Goal: Task Accomplishment & Management: Complete application form

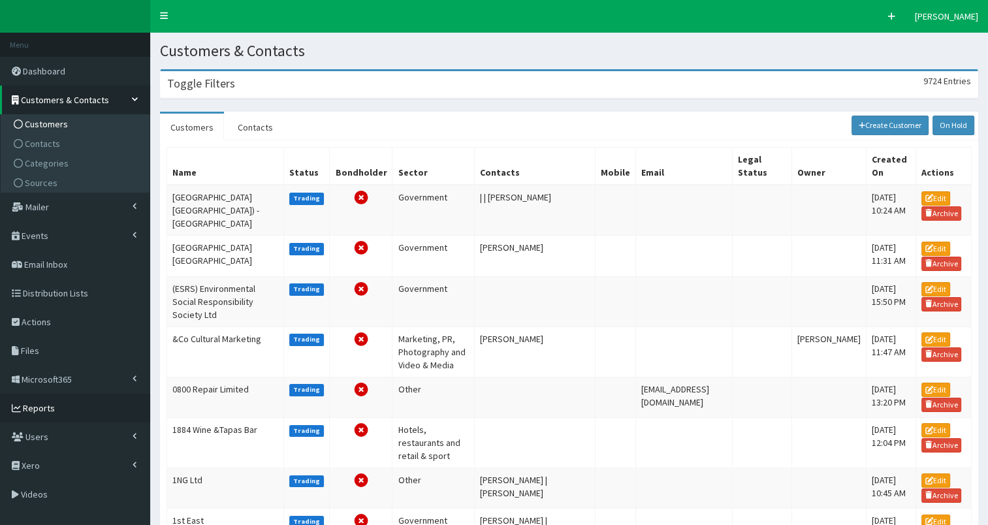
click at [39, 406] on span "Reports" at bounding box center [39, 408] width 32 height 12
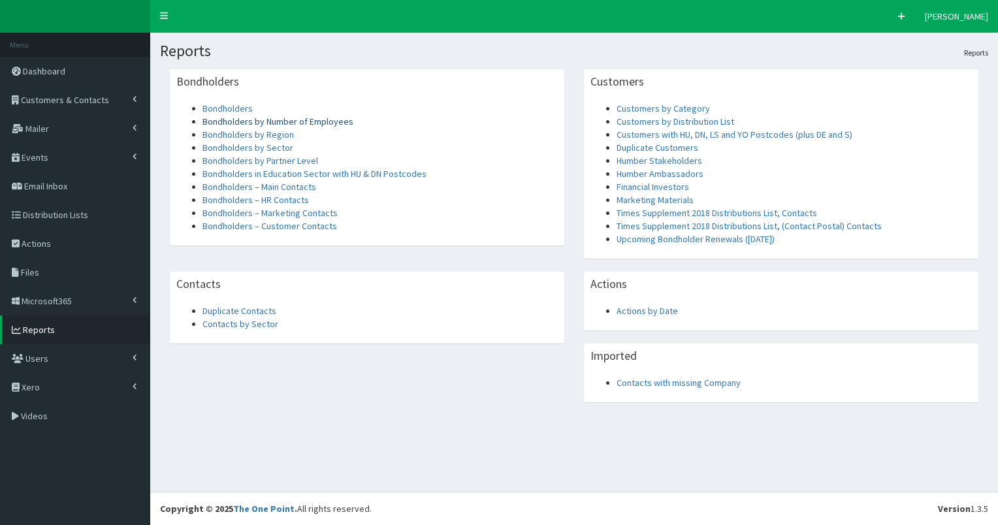
click at [275, 123] on link "Bondholders by Number of Employees" at bounding box center [278, 122] width 151 height 12
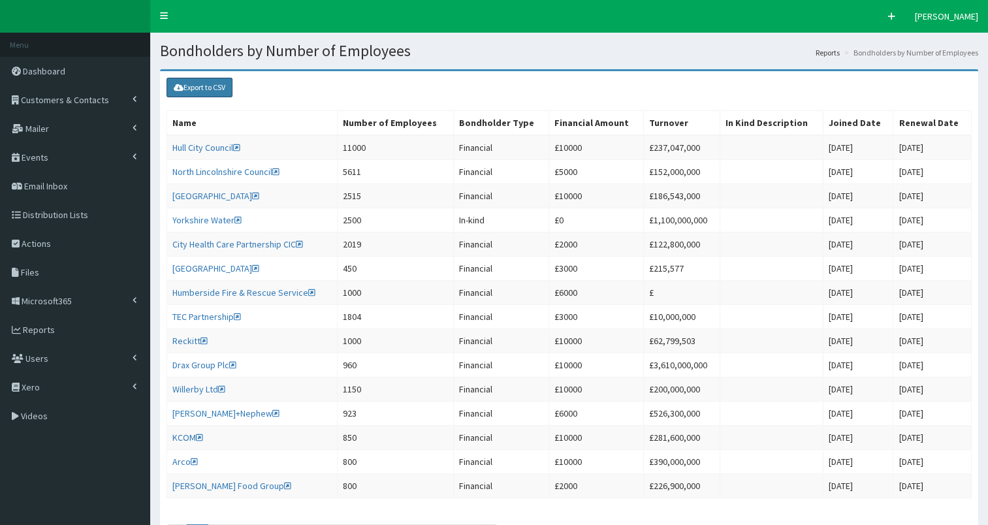
click at [191, 90] on link "Export to CSV" at bounding box center [200, 88] width 66 height 20
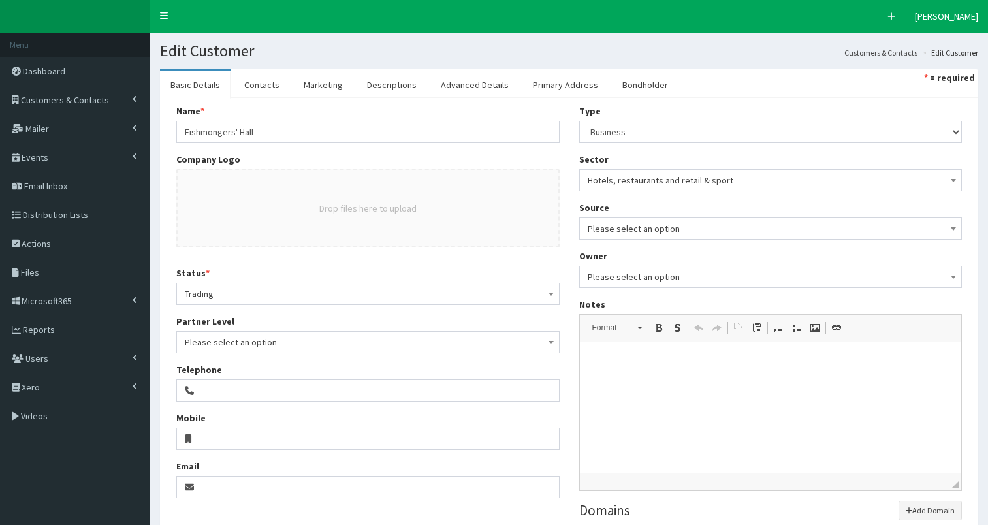
select select "50"
select select
click at [273, 81] on link "Contacts" at bounding box center [262, 84] width 56 height 27
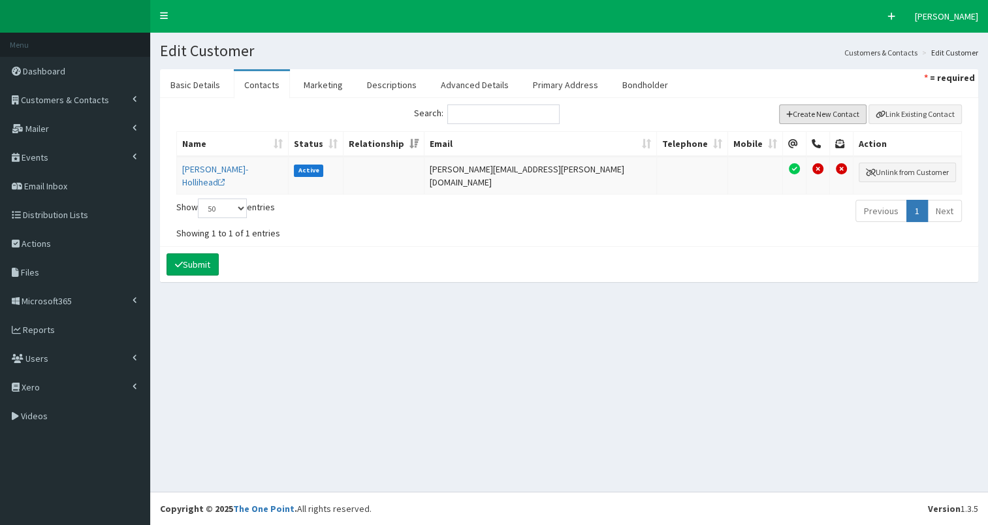
click at [804, 116] on button "Create New Contact" at bounding box center [823, 115] width 88 height 20
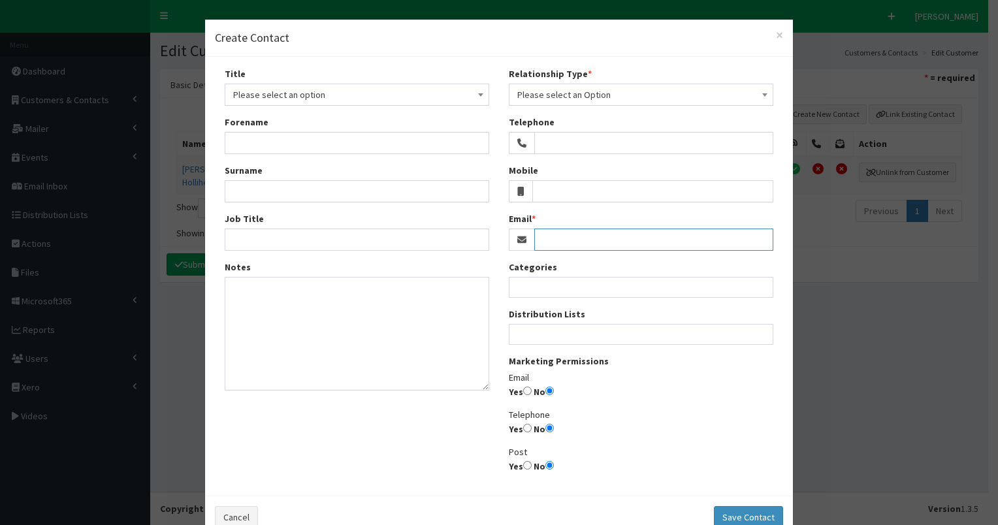
click at [562, 238] on input "Email" at bounding box center [653, 240] width 239 height 22
paste input "eleanor.adamson@fishmongers.org.uk"
type input "eleanor.adamson@fishmongers.org.uk"
click at [524, 389] on input "Yes" at bounding box center [527, 391] width 8 height 8
radio input "true"
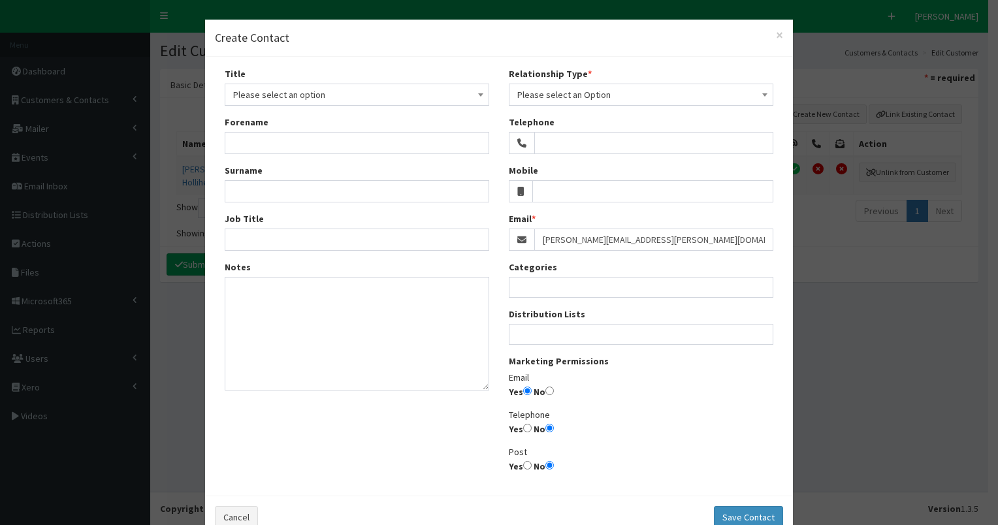
click at [547, 90] on span "Please select an Option" at bounding box center [641, 95] width 248 height 18
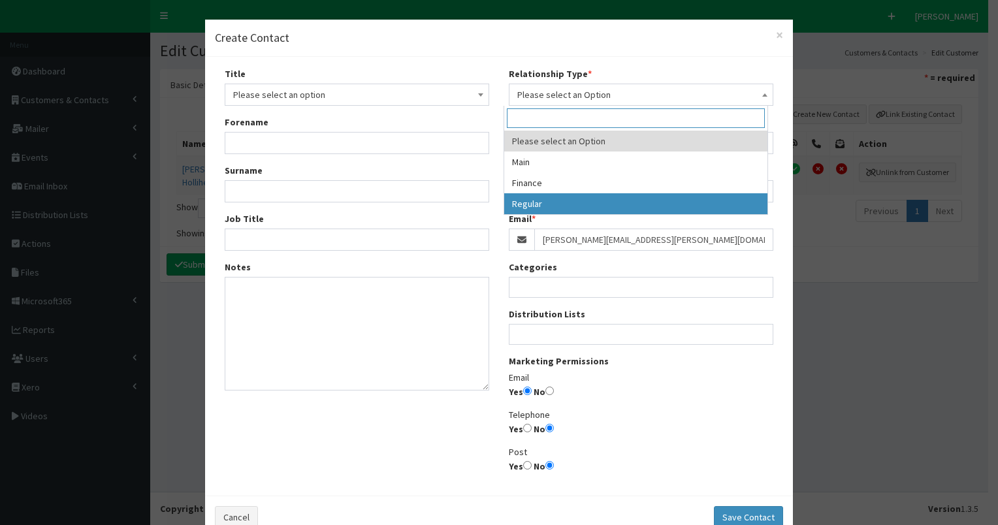
select select "3"
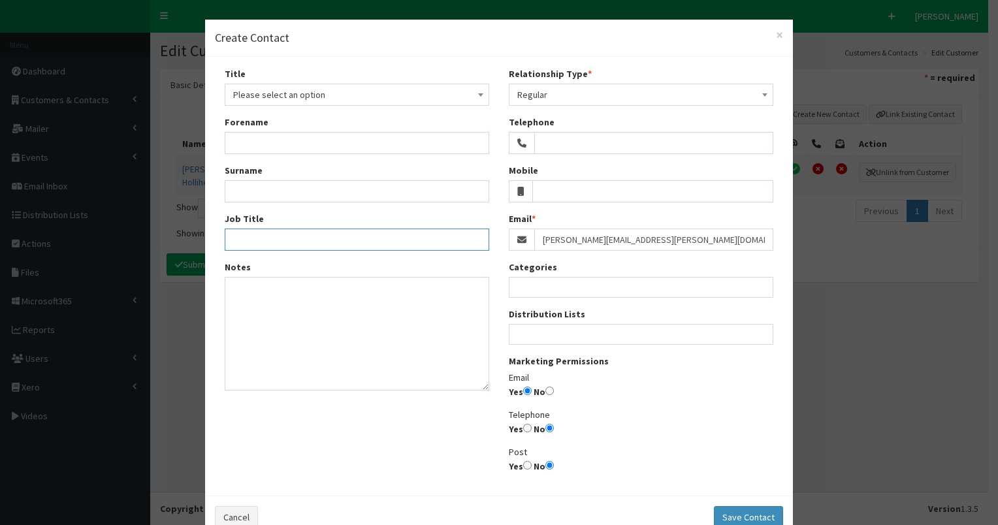
click at [257, 242] on input "Job Title" at bounding box center [357, 240] width 265 height 22
paste input "Fisheries Programme Manager"
type input "Fisheries Programme Manager"
click at [300, 91] on span "Please select an option" at bounding box center [357, 95] width 248 height 18
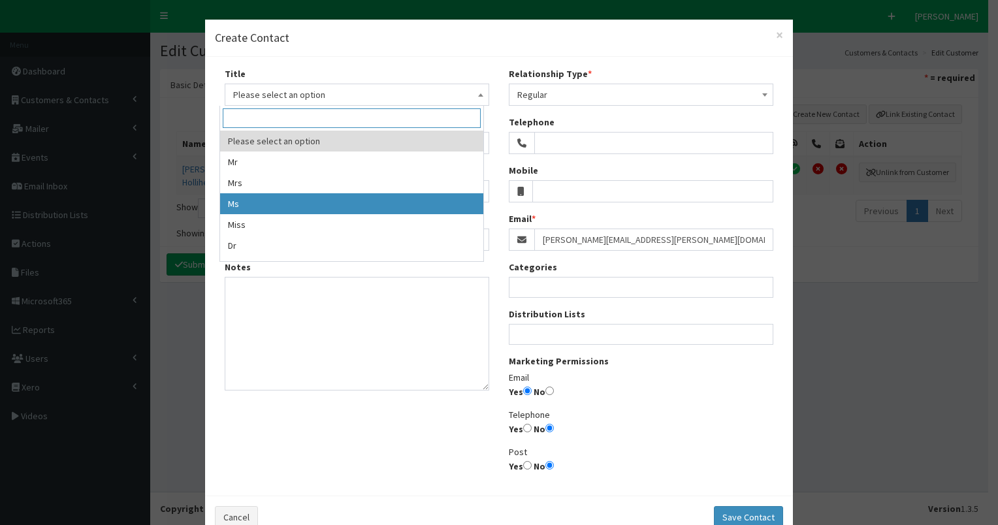
select select "3"
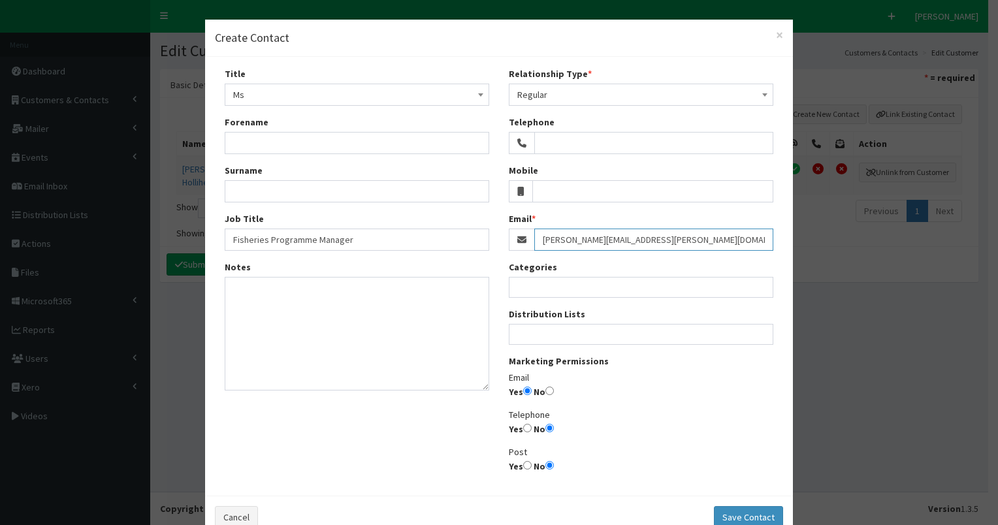
drag, startPoint x: 534, startPoint y: 238, endPoint x: 604, endPoint y: 238, distance: 69.3
click at [604, 238] on input "eleanor.adamson@fishmongers.org.uk" at bounding box center [653, 240] width 239 height 22
click at [235, 141] on input "Forename" at bounding box center [357, 143] width 265 height 22
paste input "eleanor.adamson"
type input "eleanor.adamson"
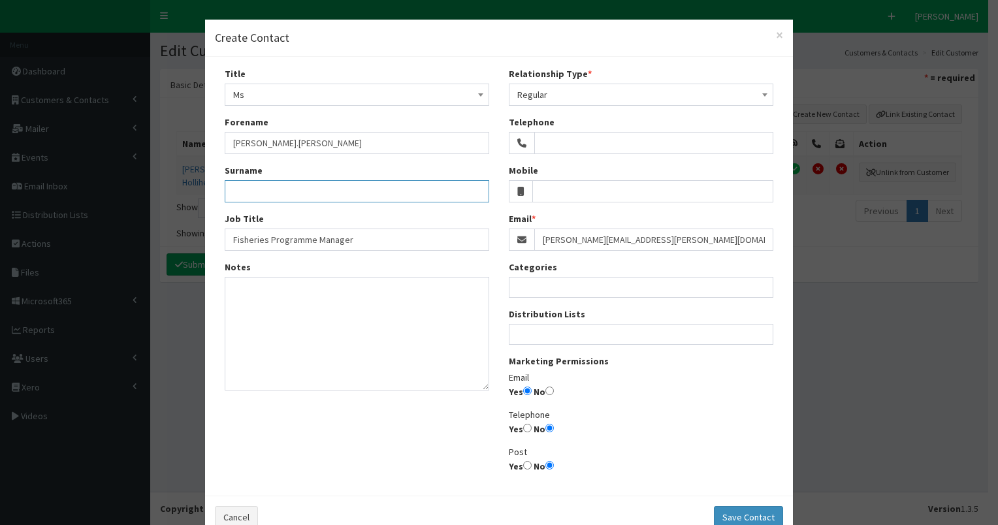
click at [237, 186] on input "Surname" at bounding box center [357, 191] width 265 height 22
paste input "eleanor.adamson"
type input "Adamson"
click at [225, 140] on input "eleanor.adamson" at bounding box center [357, 143] width 265 height 22
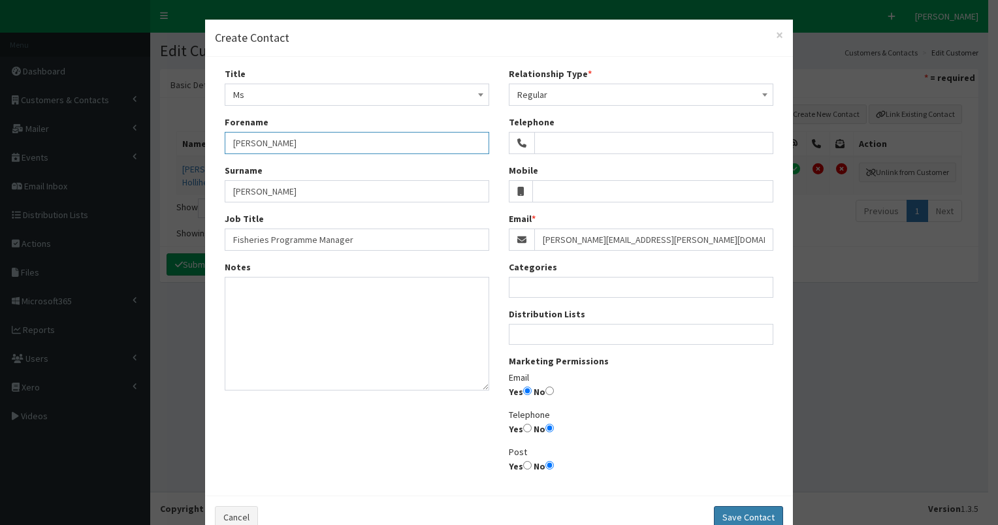
type input "Eleanor"
click at [741, 516] on button "Save Contact" at bounding box center [748, 517] width 69 height 22
select select
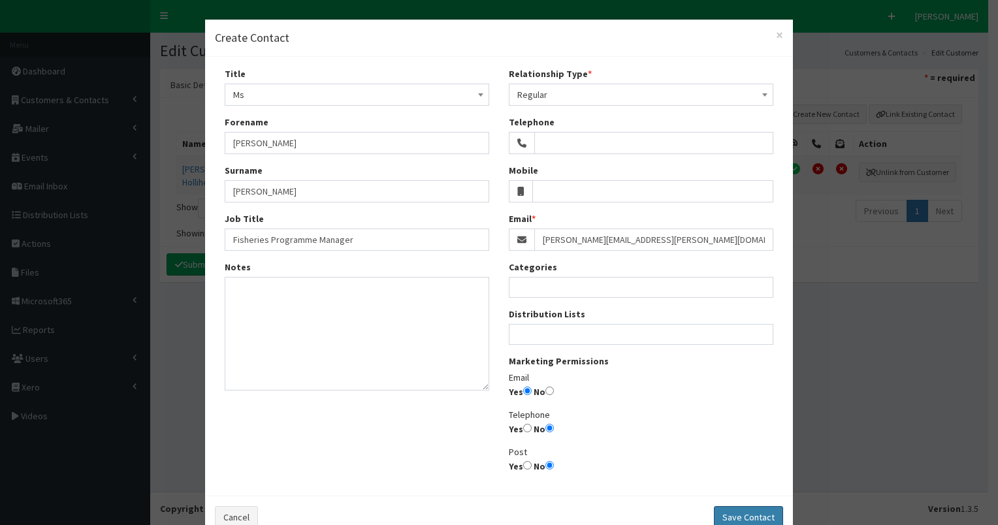
select select
radio input "false"
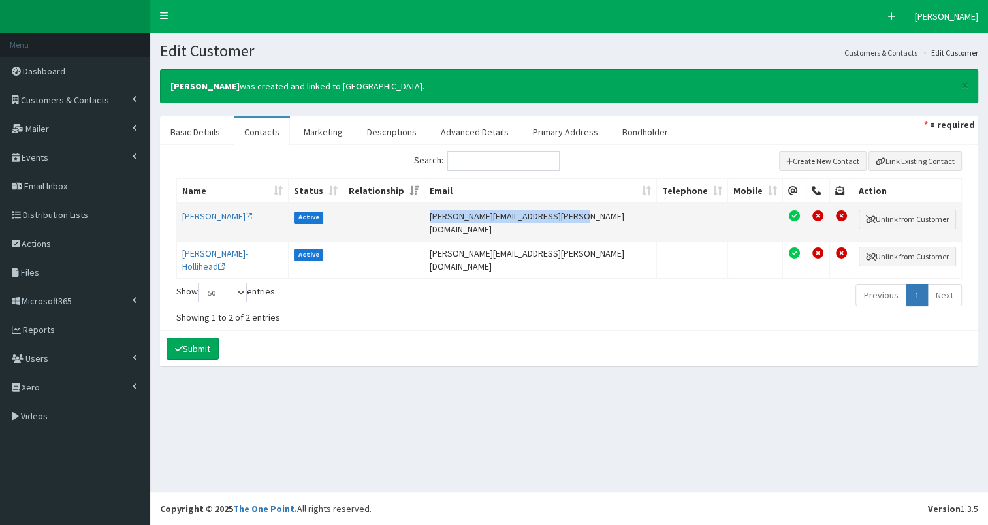
drag, startPoint x: 449, startPoint y: 214, endPoint x: 616, endPoint y: 214, distance: 166.6
click at [616, 214] on td "eleanor.adamson@fishmongers.org.uk" at bounding box center [541, 222] width 233 height 37
copy td "eleanor.adamson@fishmongers.org.uk"
click at [44, 100] on span "Customers & Contacts" at bounding box center [65, 100] width 88 height 12
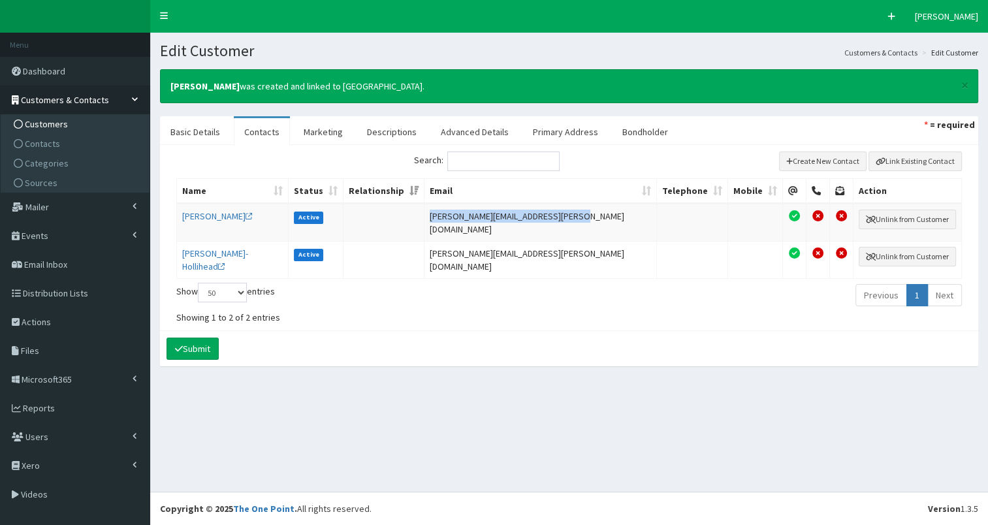
click at [39, 123] on span "Customers" at bounding box center [46, 124] width 43 height 12
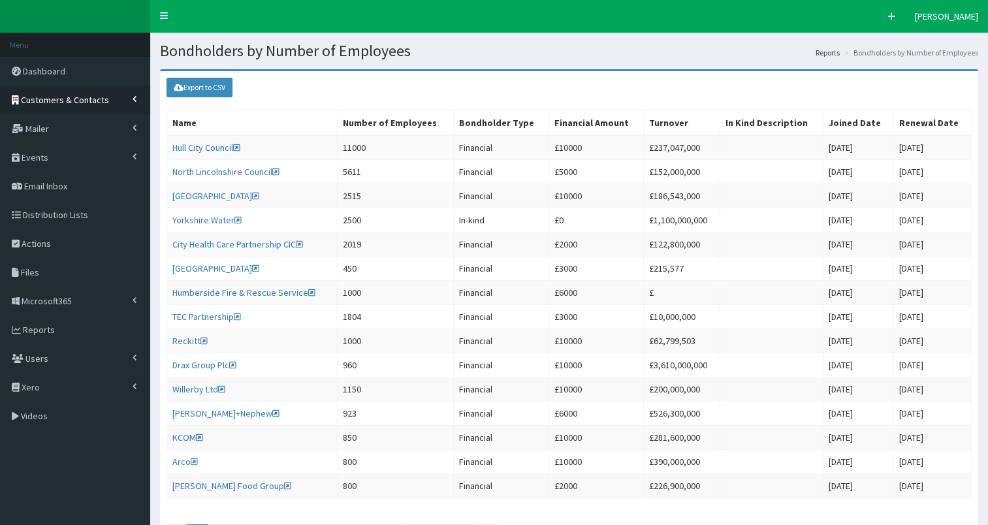
drag, startPoint x: 0, startPoint y: 0, endPoint x: 44, endPoint y: 98, distance: 107.6
click at [44, 99] on span "Customers & Contacts" at bounding box center [65, 100] width 88 height 12
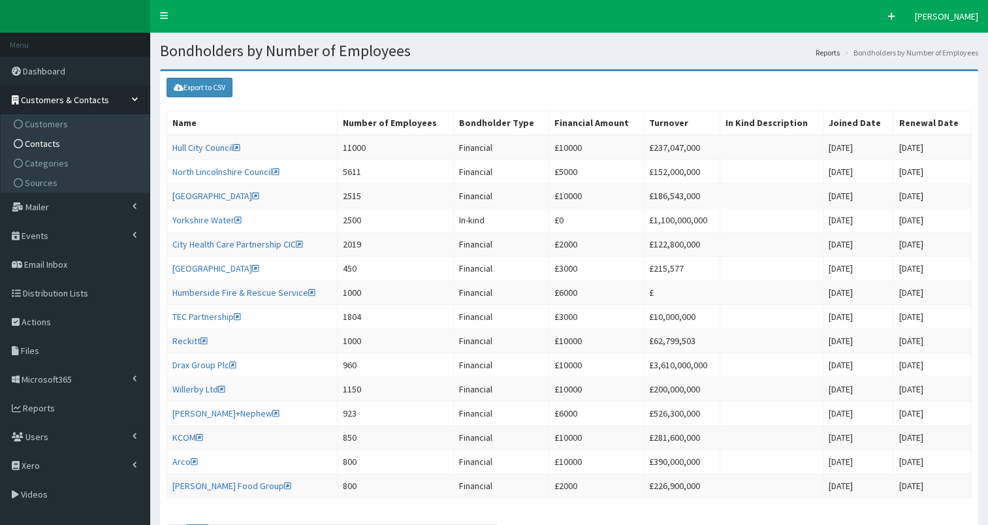
click at [39, 144] on span "Contacts" at bounding box center [42, 144] width 35 height 12
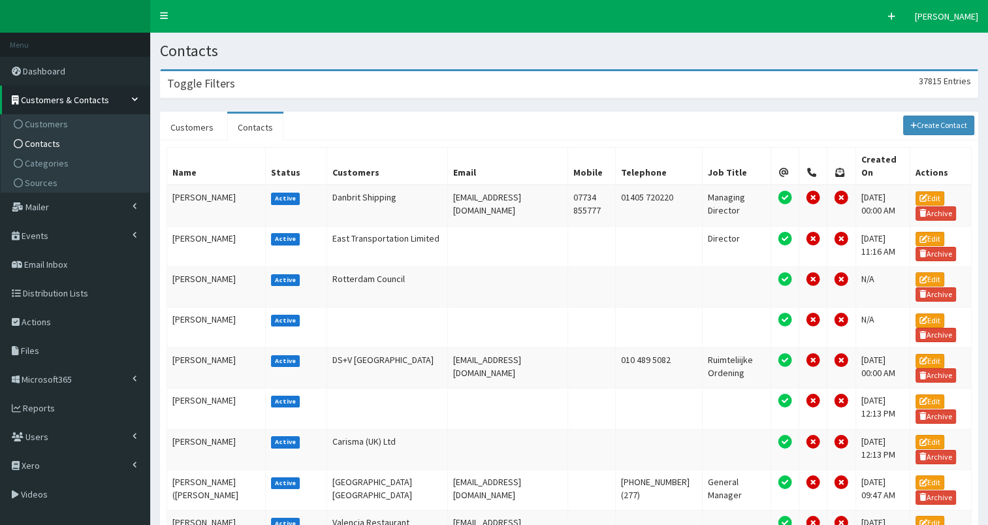
drag, startPoint x: 0, startPoint y: 0, endPoint x: 368, endPoint y: 86, distance: 378.4
click at [361, 86] on div "Toggle Filters 37815 Entries" at bounding box center [569, 84] width 817 height 27
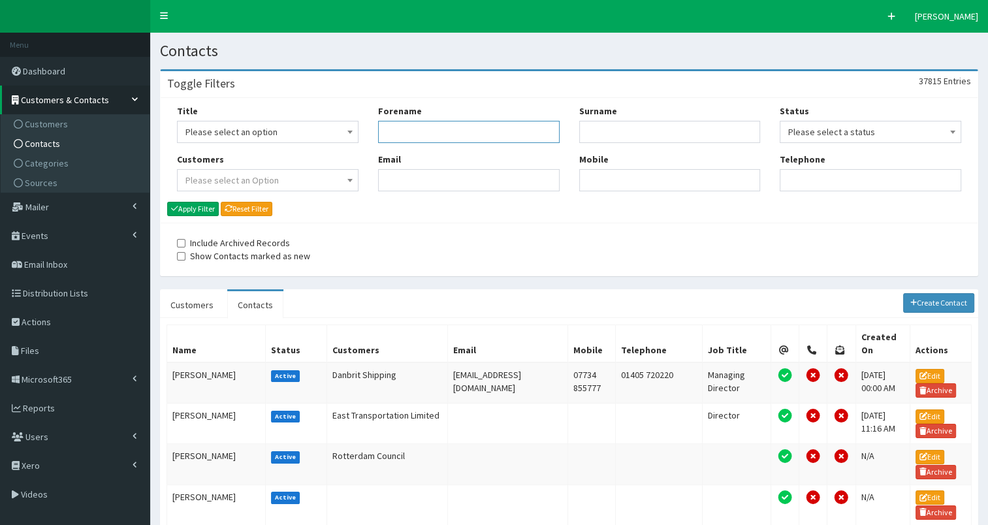
click at [439, 134] on input "Forename" at bounding box center [469, 132] width 182 height 22
type input "da"
type input "hought"
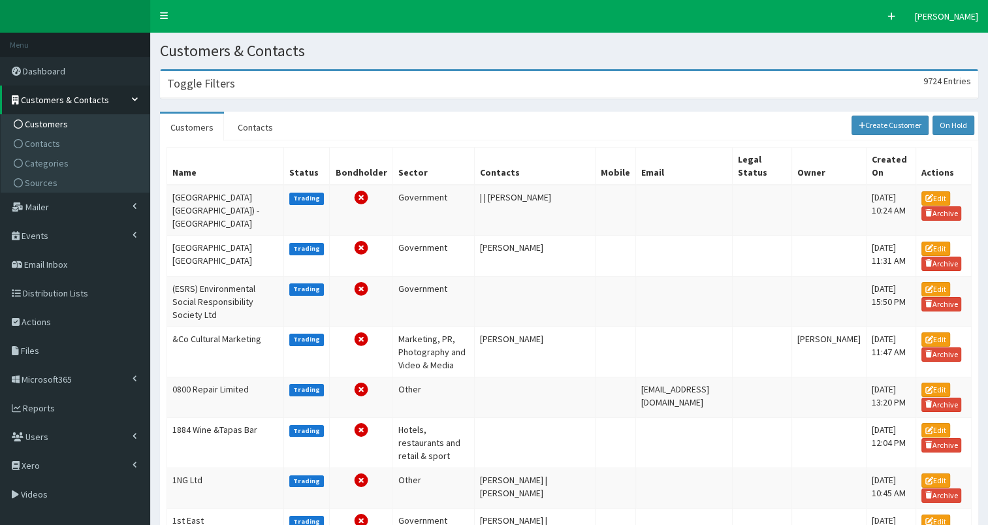
click at [222, 88] on h3 "Toggle Filters" at bounding box center [201, 84] width 68 height 12
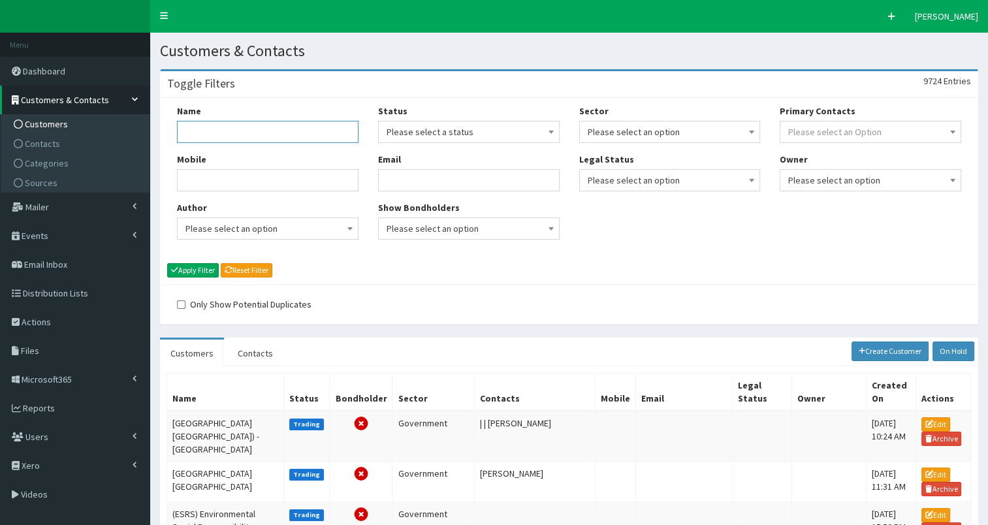
click at [208, 136] on input "Name" at bounding box center [268, 132] width 182 height 22
type input "hodgson"
click at [190, 272] on button "Apply Filter" at bounding box center [193, 270] width 52 height 14
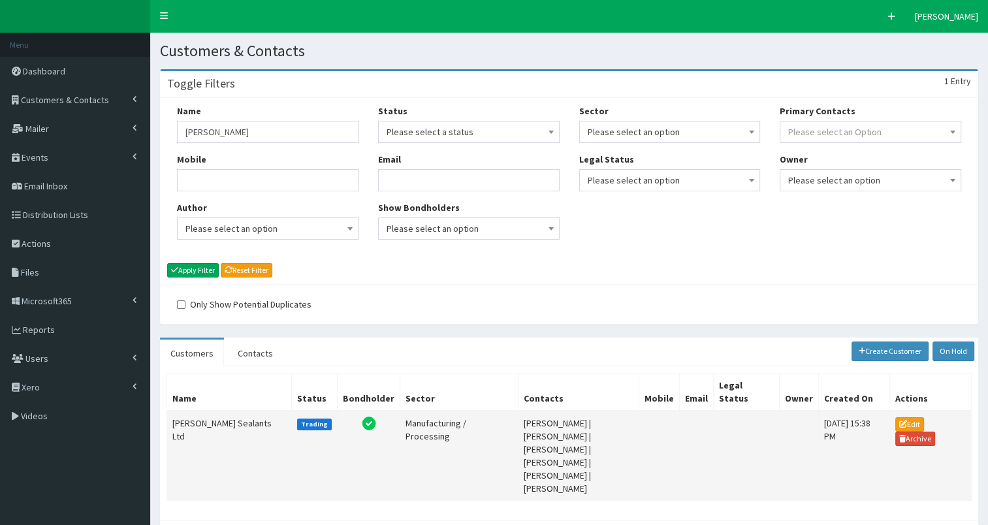
click at [188, 411] on td "[PERSON_NAME] Sealants Ltd" at bounding box center [229, 456] width 125 height 90
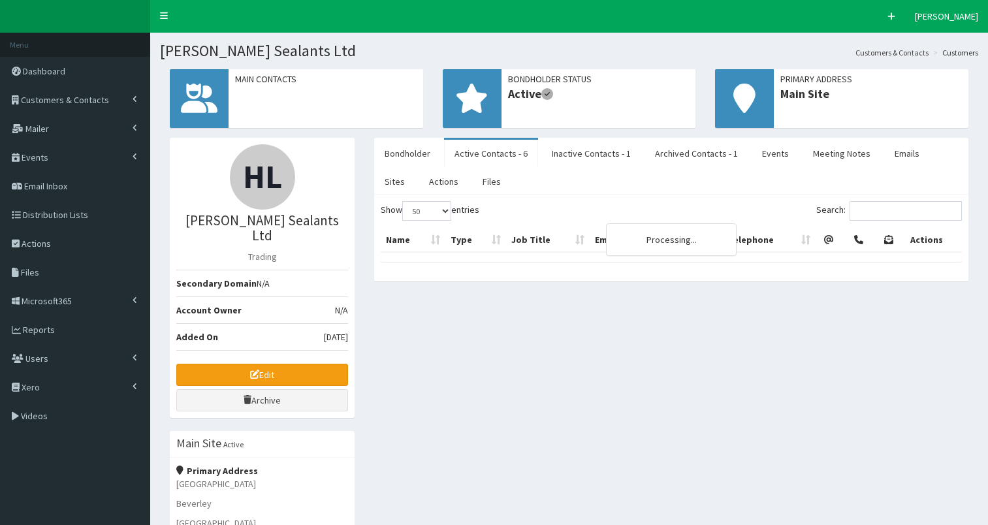
select select "50"
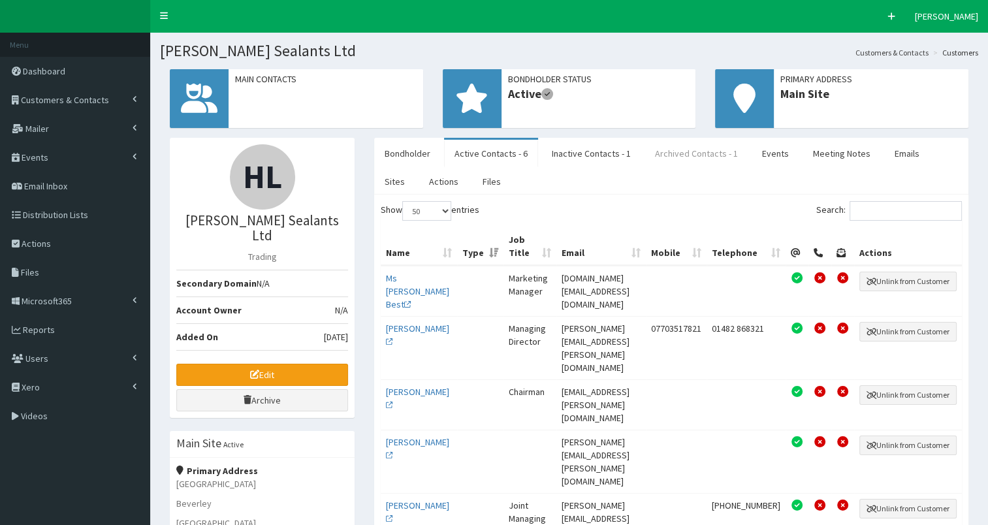
click at [691, 155] on link "Archived Contacts - 1" at bounding box center [697, 153] width 104 height 27
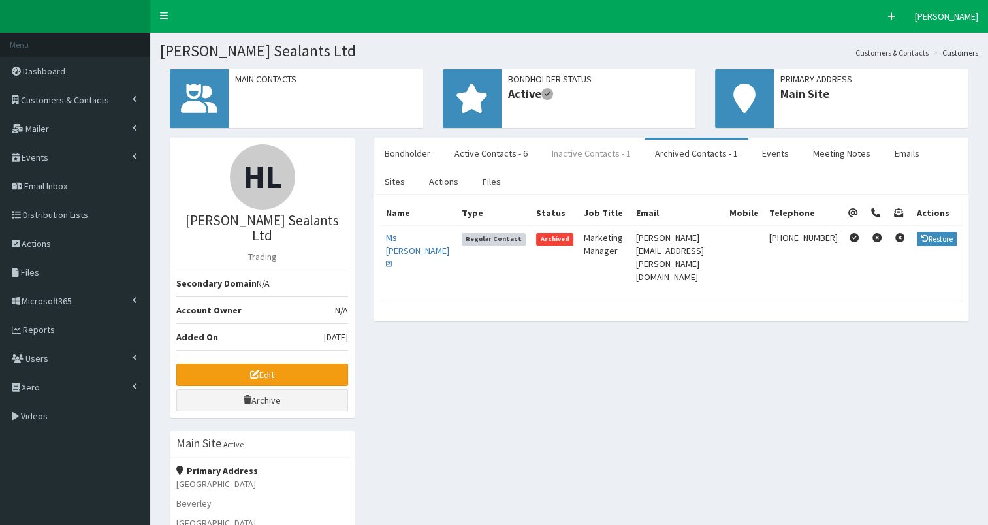
click at [590, 157] on link "Inactive Contacts - 1" at bounding box center [592, 153] width 100 height 27
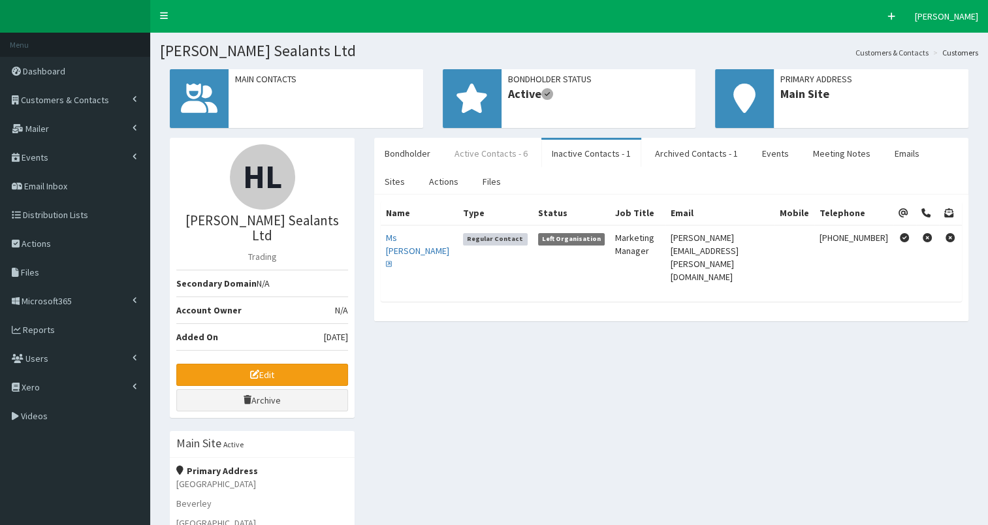
click at [481, 154] on link "Active Contacts - 6" at bounding box center [491, 153] width 94 height 27
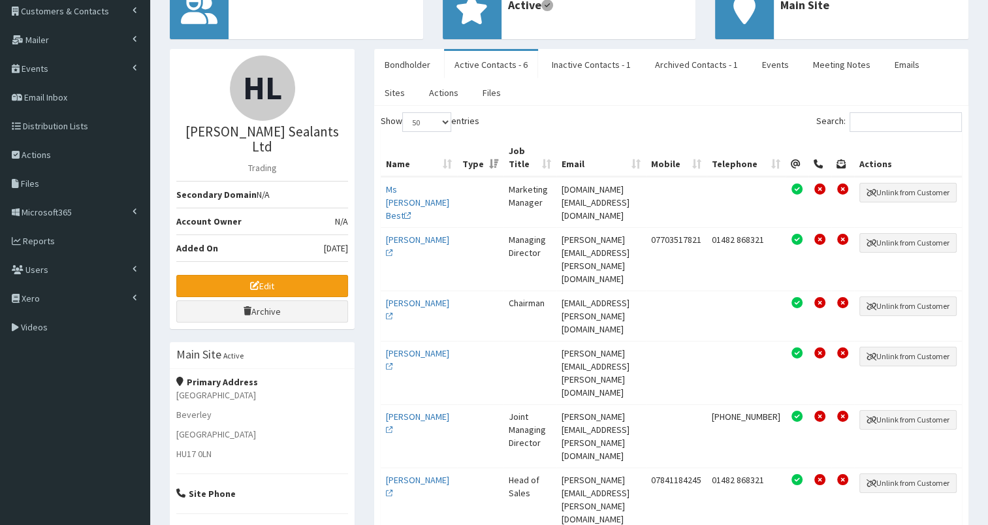
scroll to position [86, 0]
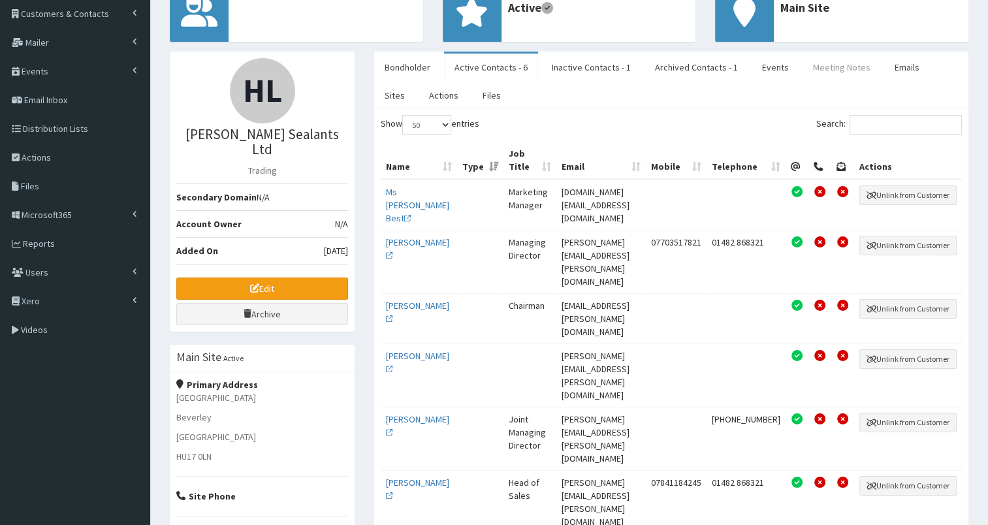
click at [821, 71] on link "Meeting Notes" at bounding box center [842, 67] width 78 height 27
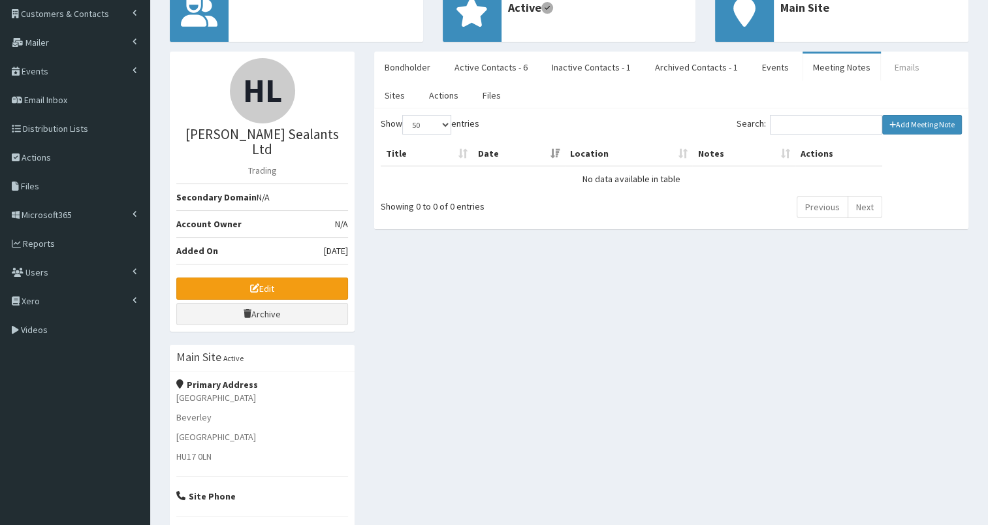
click at [889, 70] on link "Emails" at bounding box center [908, 67] width 46 height 27
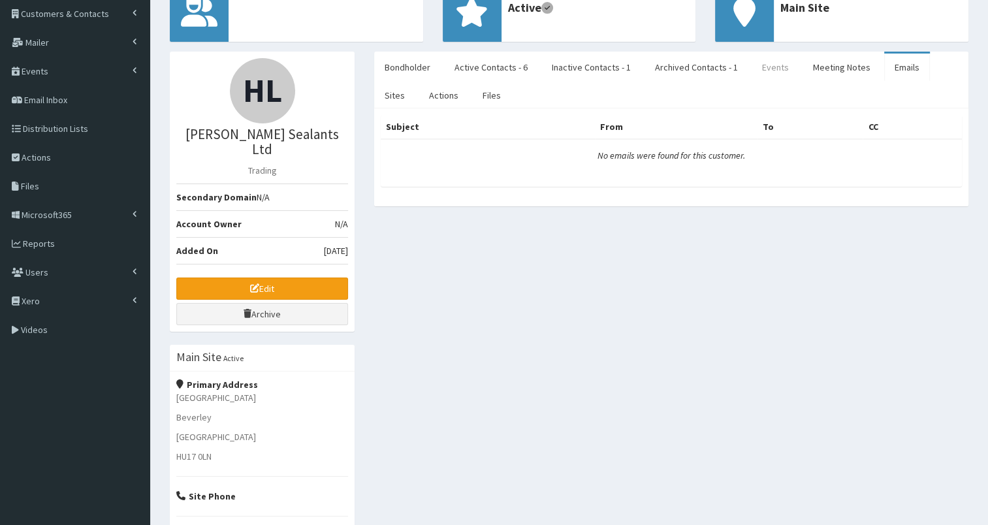
click at [769, 68] on link "Events" at bounding box center [776, 67] width 48 height 27
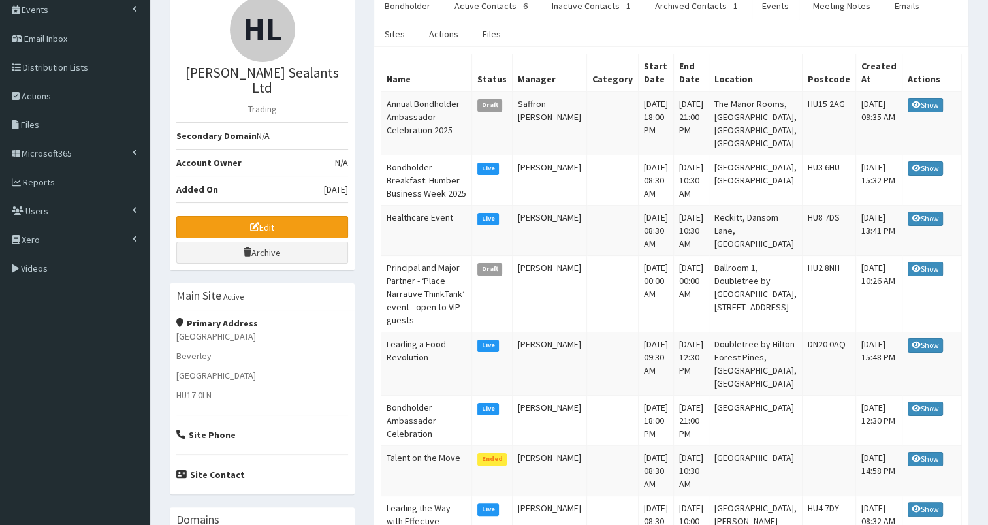
scroll to position [0, 0]
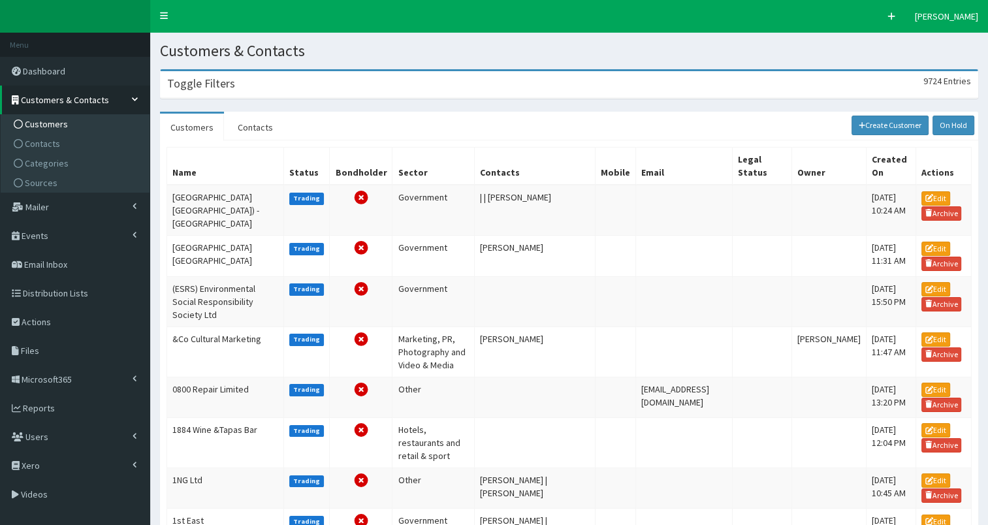
click at [204, 90] on h3 "Toggle Filters" at bounding box center [201, 84] width 68 height 12
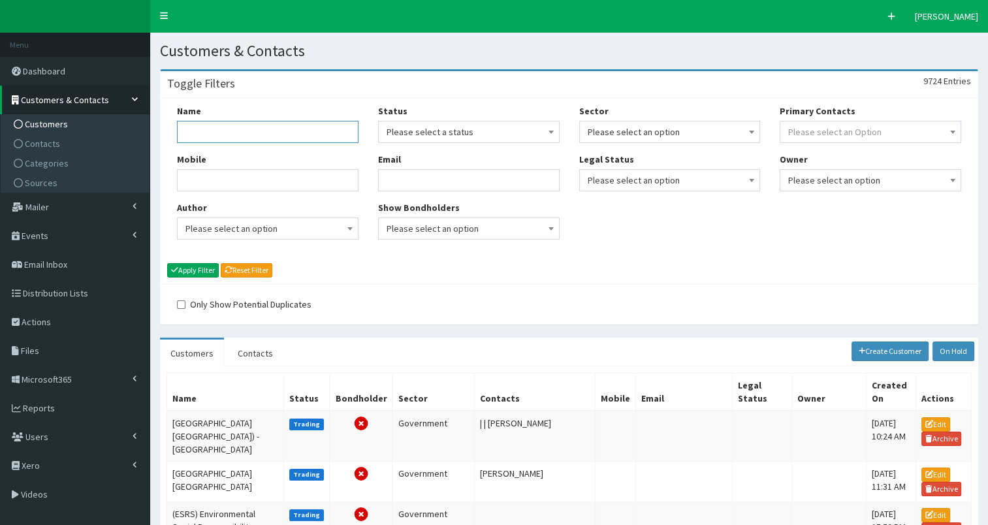
click at [204, 128] on input "Name" at bounding box center [268, 132] width 182 height 22
type input "hodgs"
click at [206, 265] on button "Apply Filter" at bounding box center [193, 270] width 52 height 14
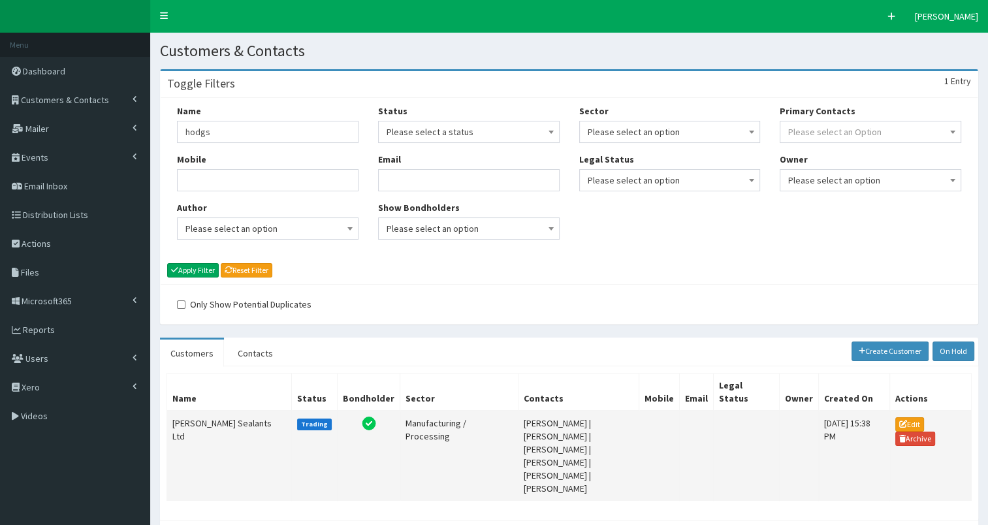
click at [197, 411] on td "[PERSON_NAME] Sealants Ltd" at bounding box center [229, 456] width 125 height 90
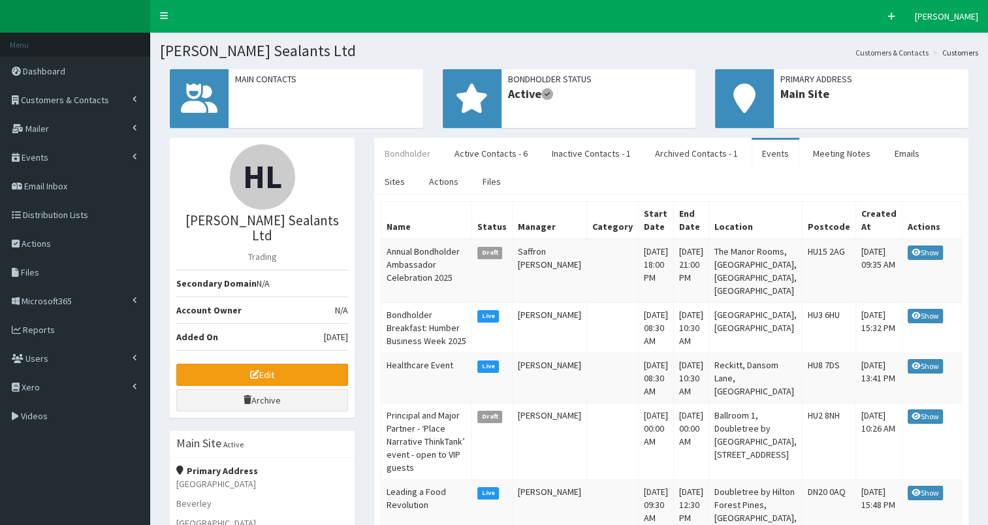
click at [415, 159] on link "Bondholder" at bounding box center [407, 153] width 67 height 27
